Goal: Navigation & Orientation: Find specific page/section

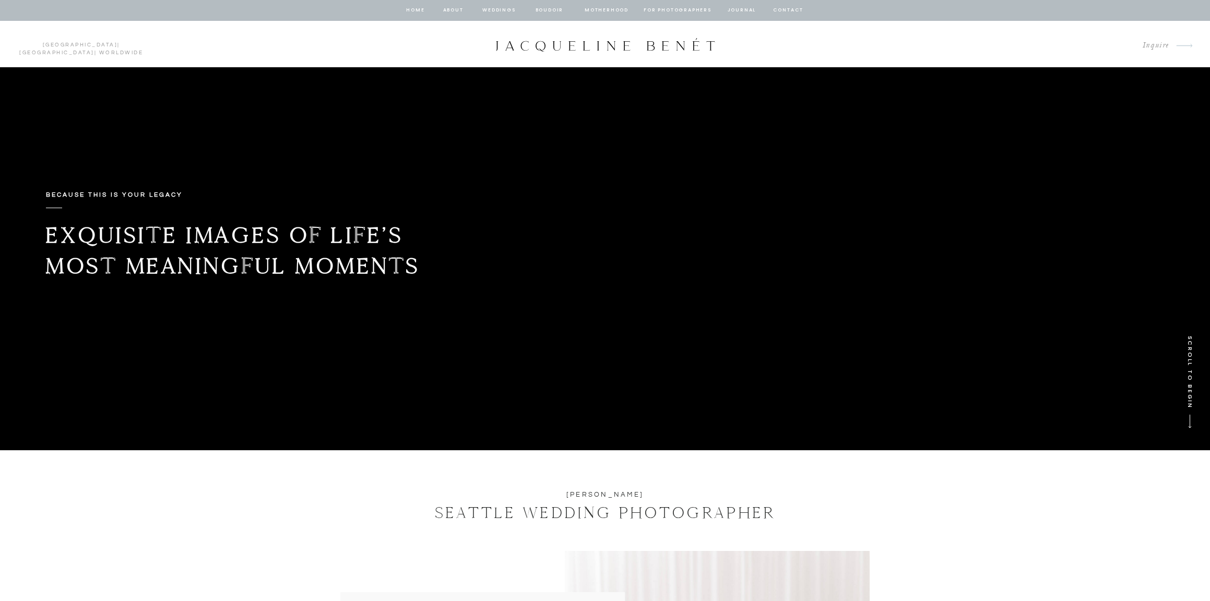
click at [596, 494] on h2 "[PERSON_NAME]" at bounding box center [604, 494] width 199 height 11
click at [608, 42] on div at bounding box center [605, 45] width 223 height 14
click at [501, 514] on h1 "SEATTLE WEDDING PHOTOGRAPHER" at bounding box center [604, 513] width 407 height 25
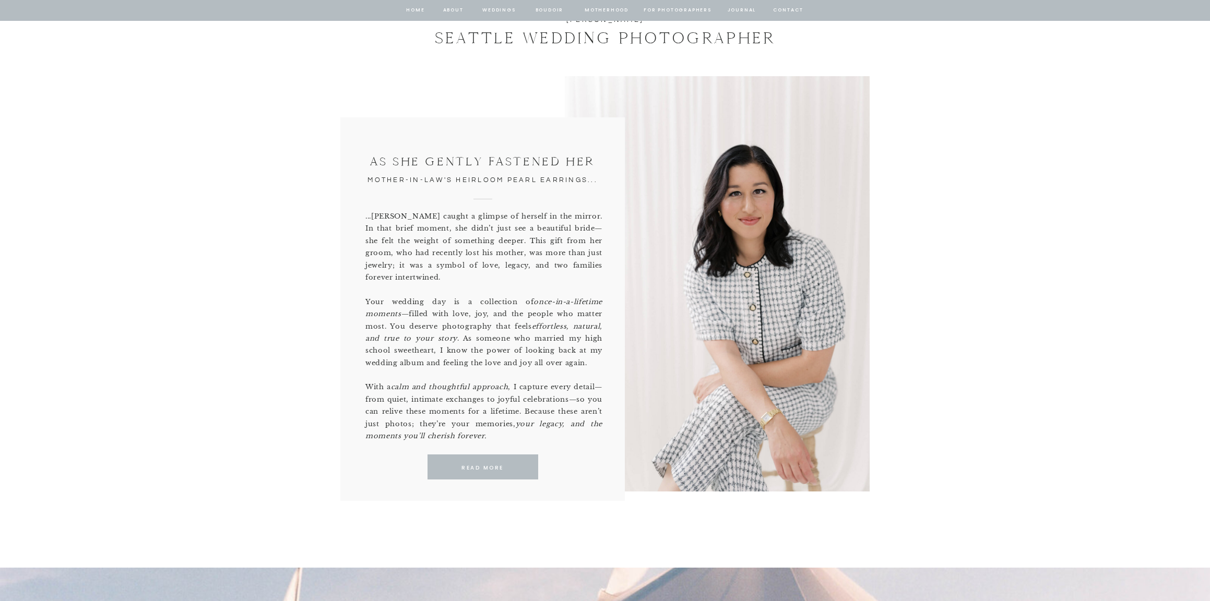
scroll to position [477, 0]
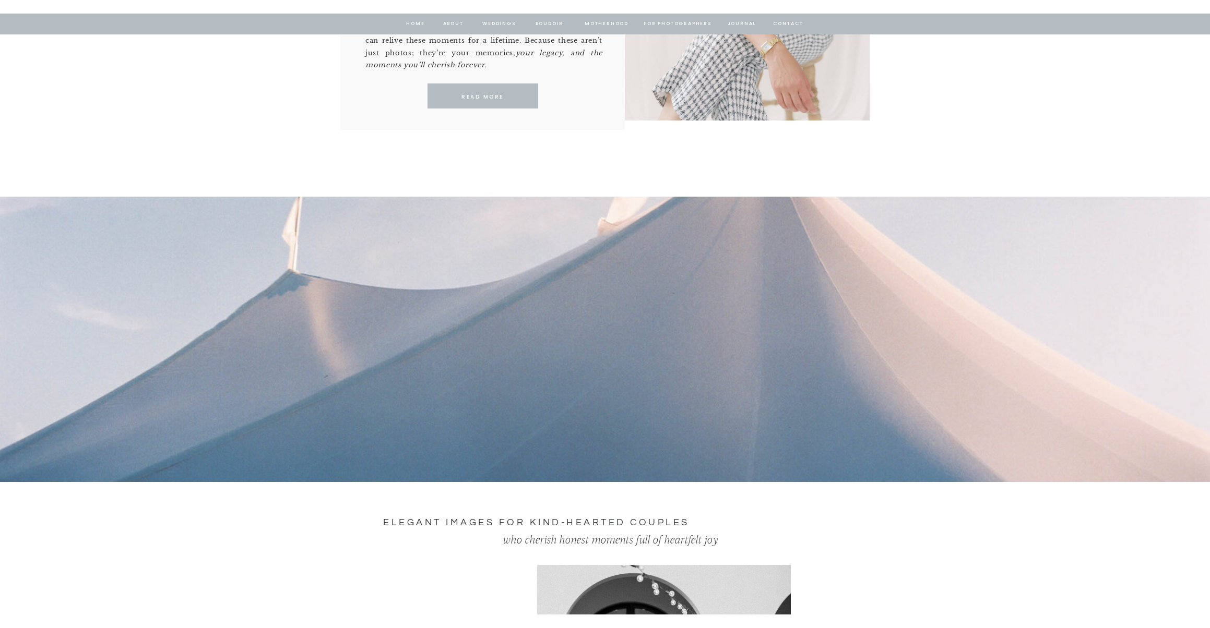
scroll to position [642, 0]
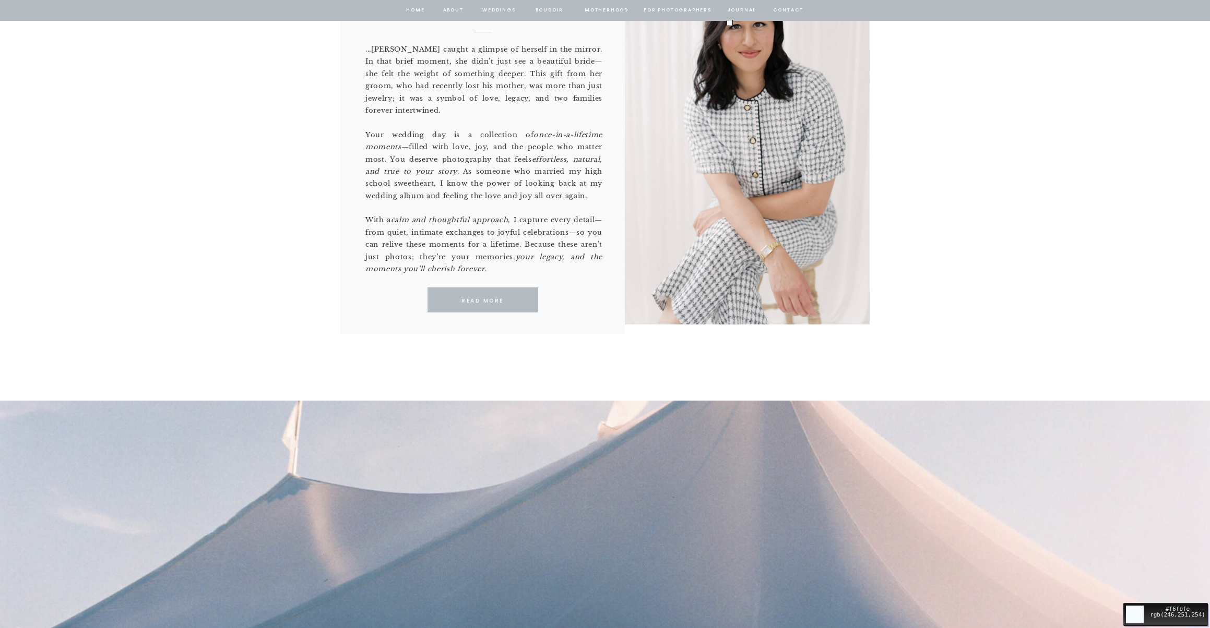
click at [742, 9] on nav "journal" at bounding box center [742, 10] width 32 height 9
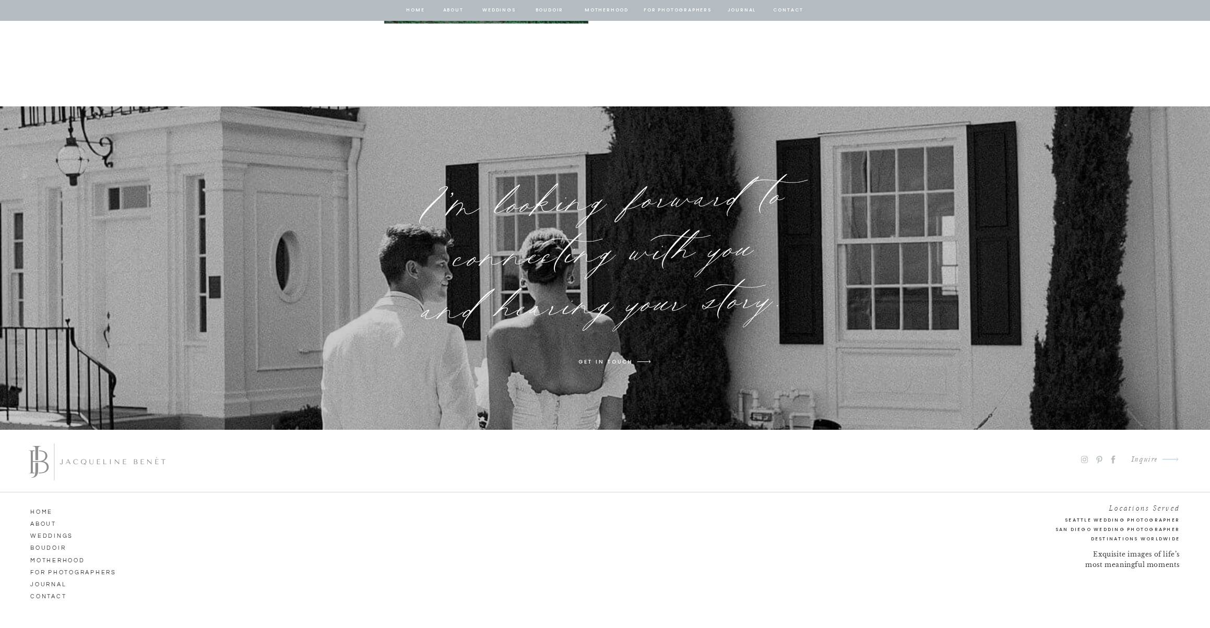
scroll to position [7908, 0]
